Goal: Transaction & Acquisition: Purchase product/service

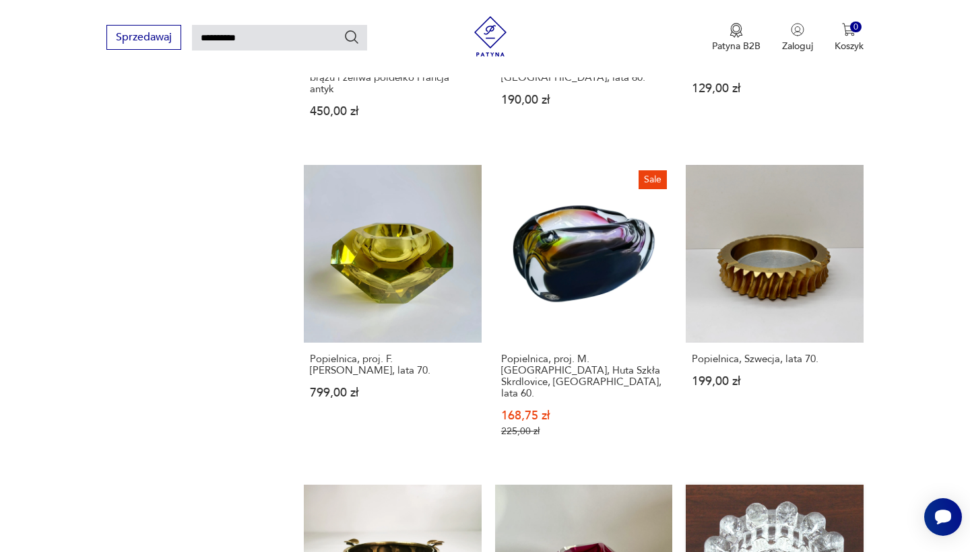
scroll to position [1031, 0]
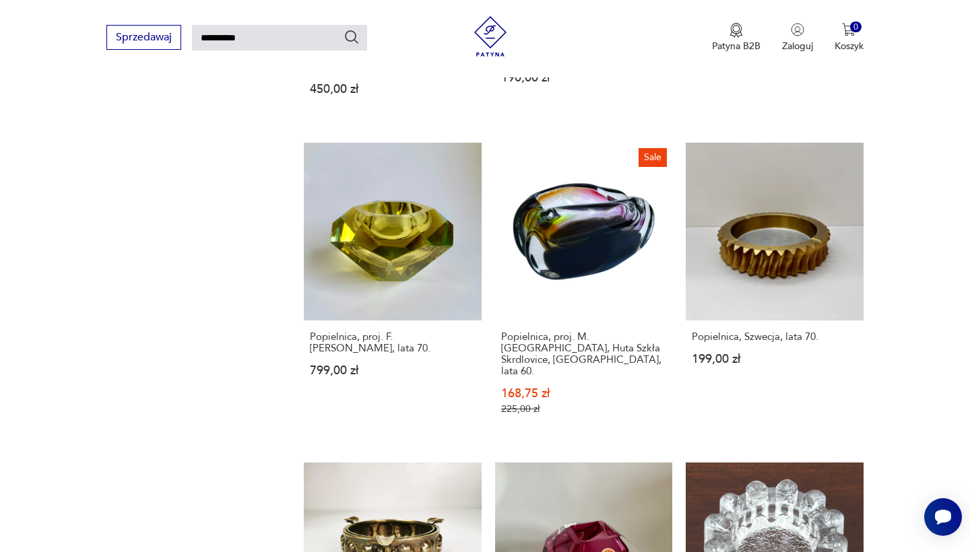
type input "**********"
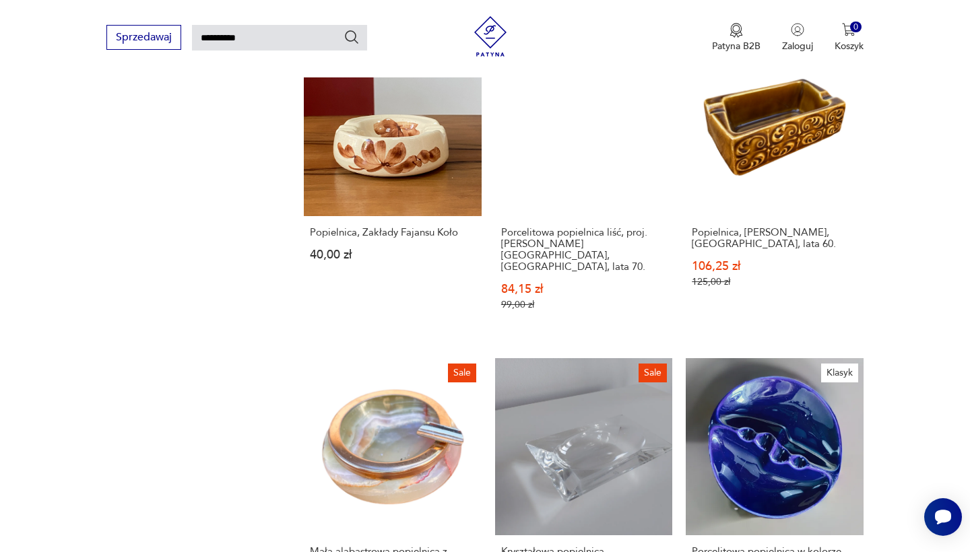
scroll to position [1162, 0]
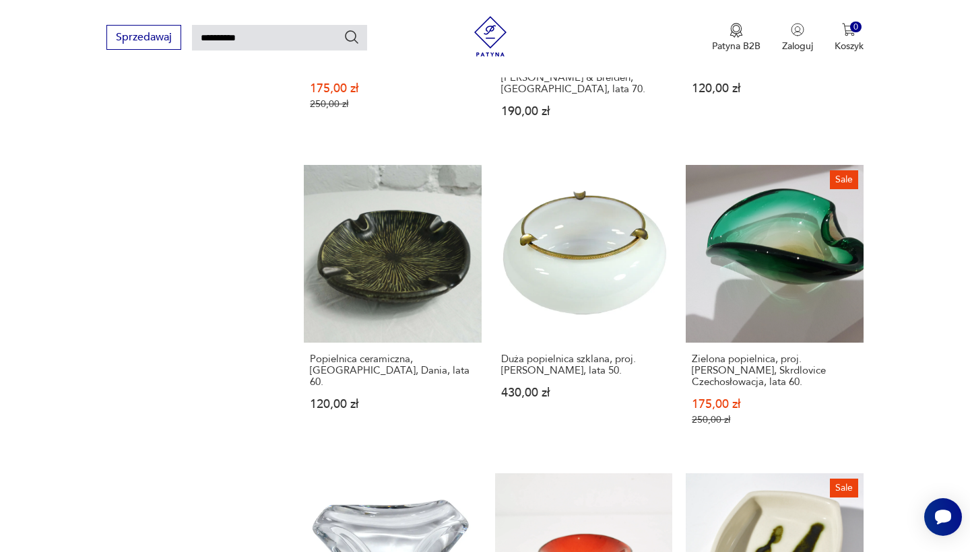
scroll to position [1030, 0]
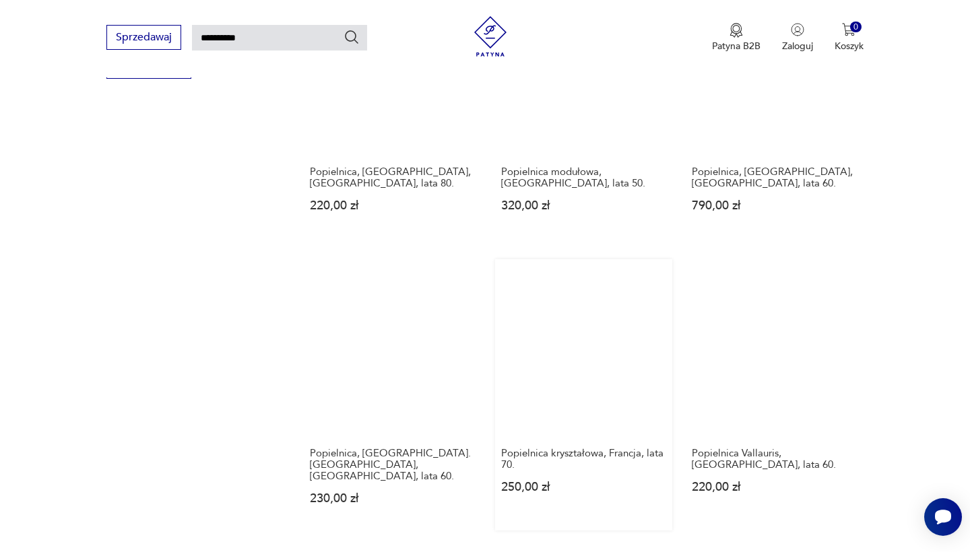
scroll to position [914, 0]
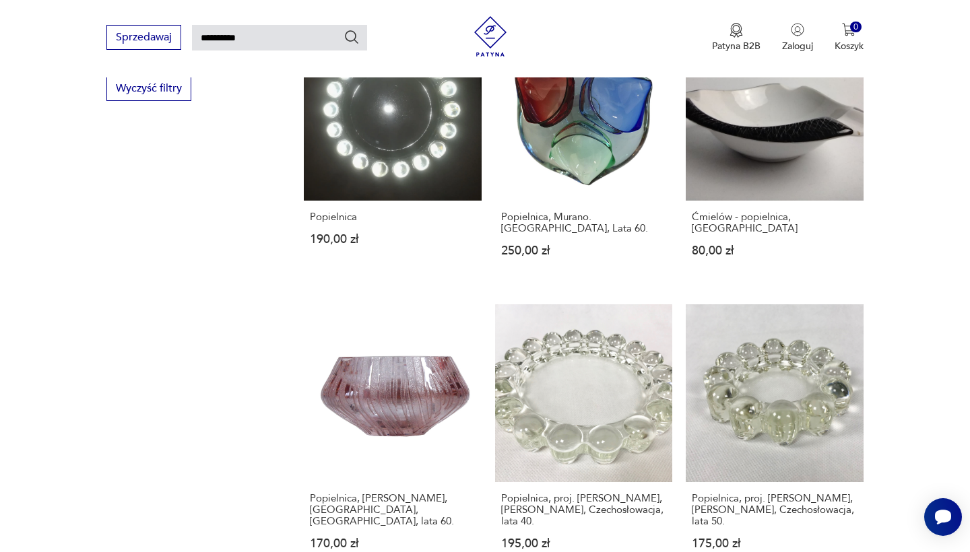
scroll to position [887, 0]
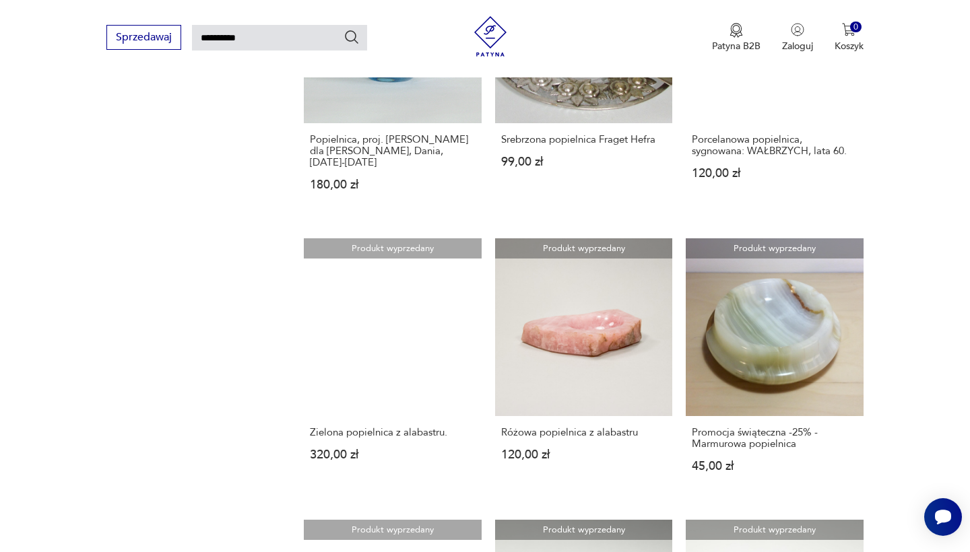
scroll to position [924, 0]
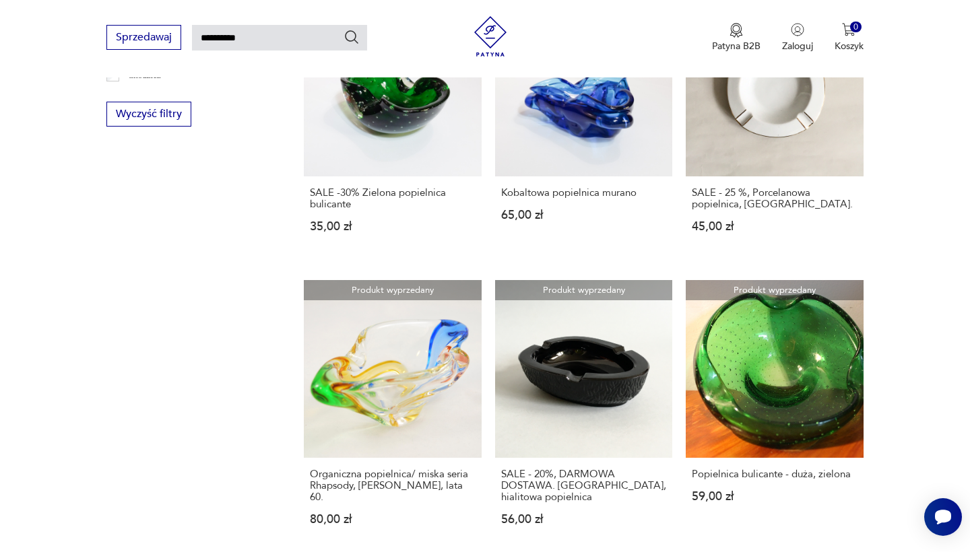
scroll to position [870, 0]
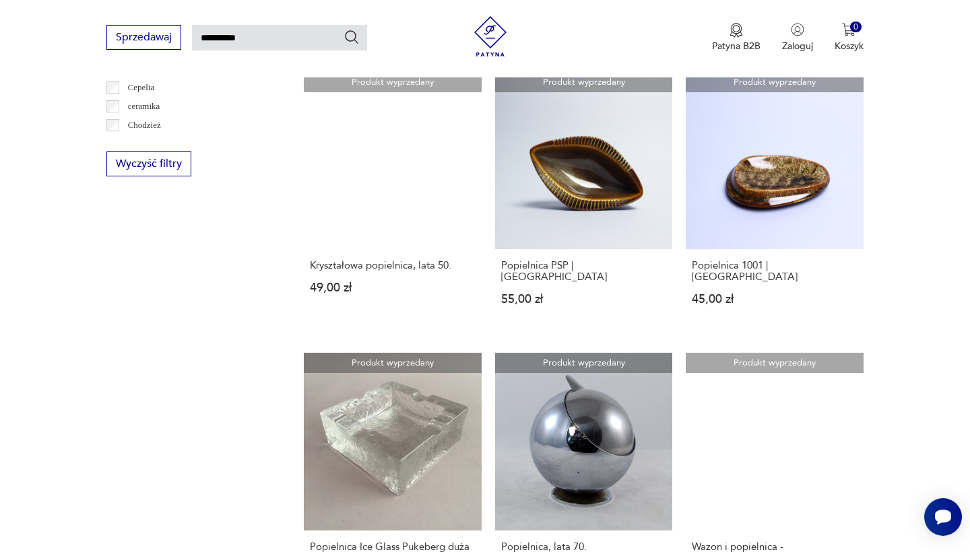
scroll to position [942, 0]
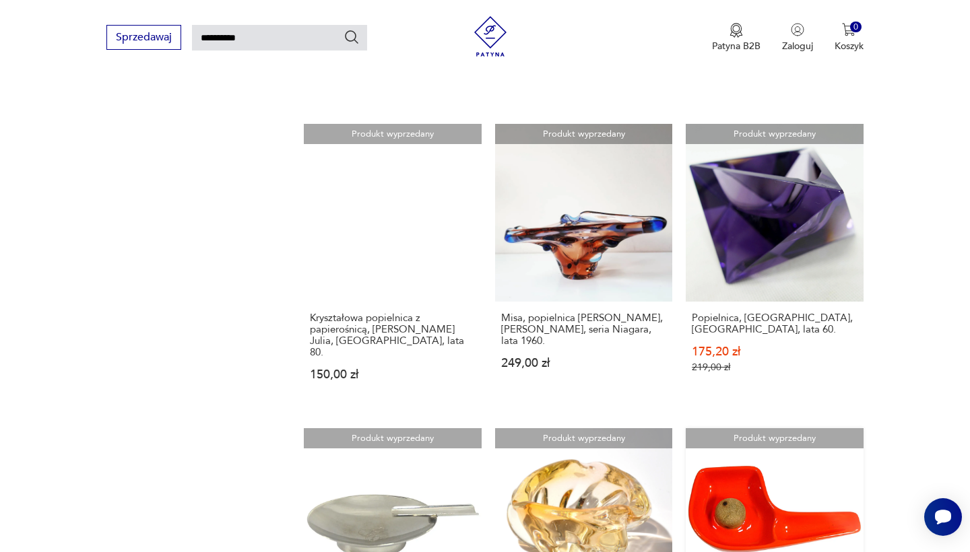
scroll to position [1083, 0]
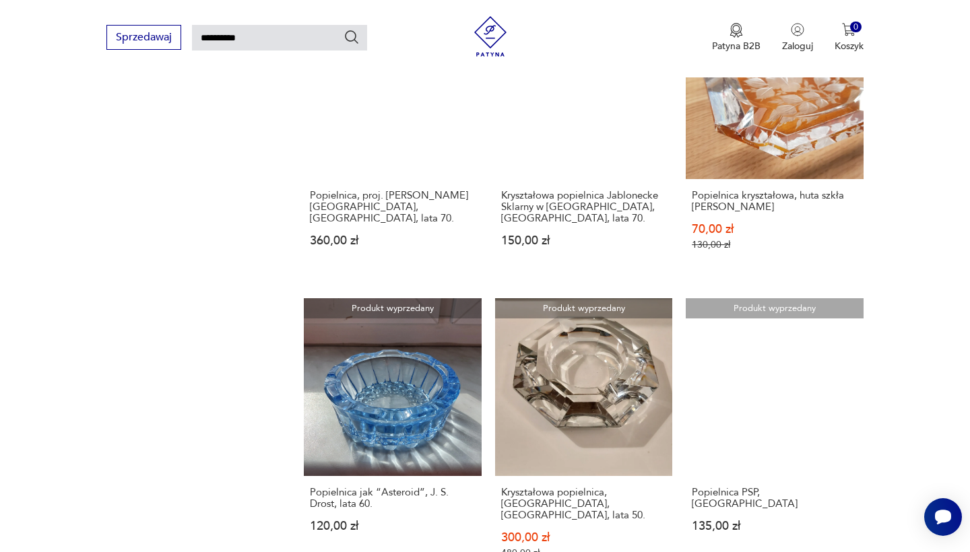
scroll to position [912, 0]
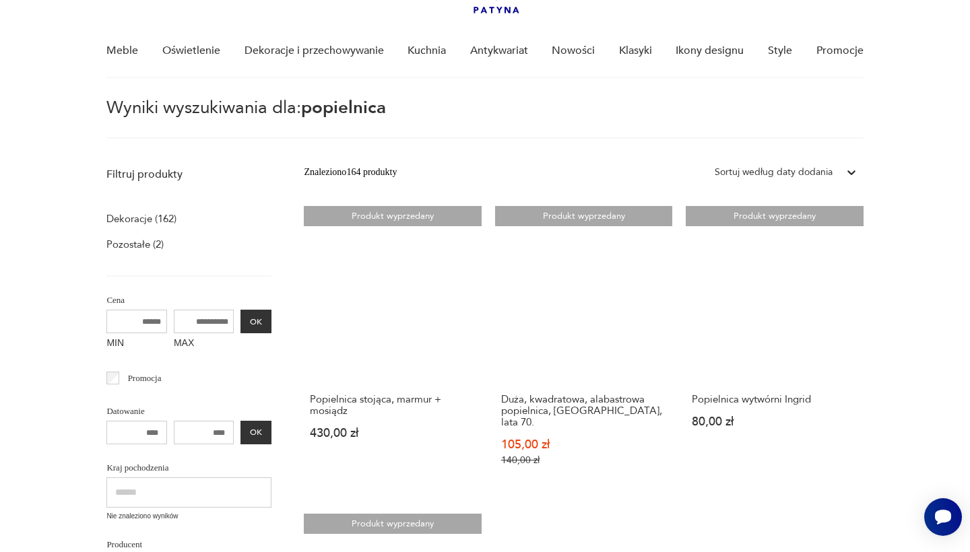
scroll to position [90, 0]
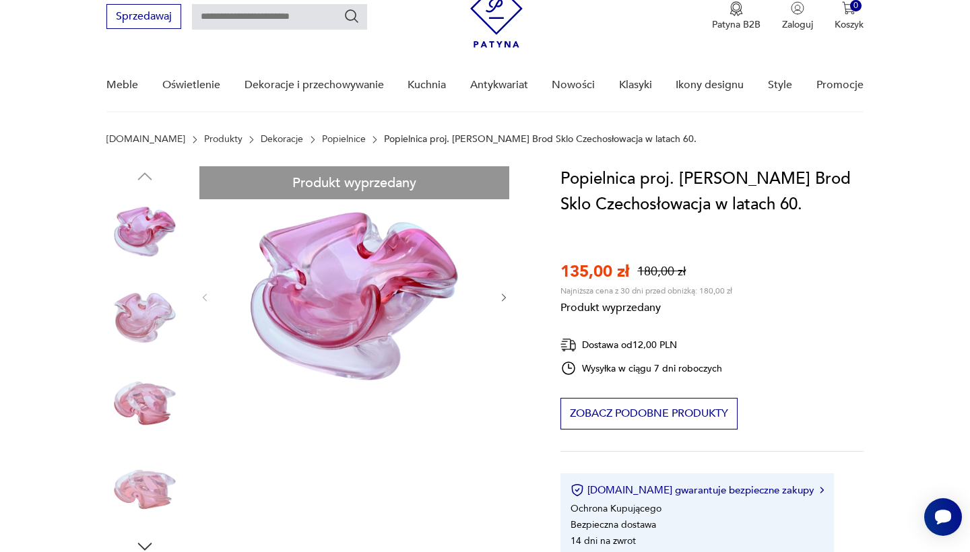
scroll to position [61, 0]
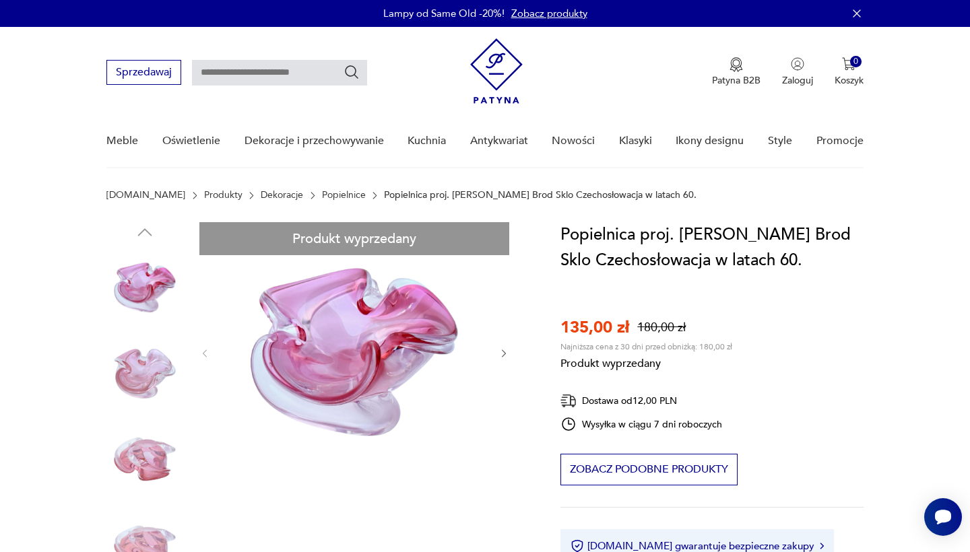
scroll to position [0, 0]
